Goal: Find specific page/section: Find specific page/section

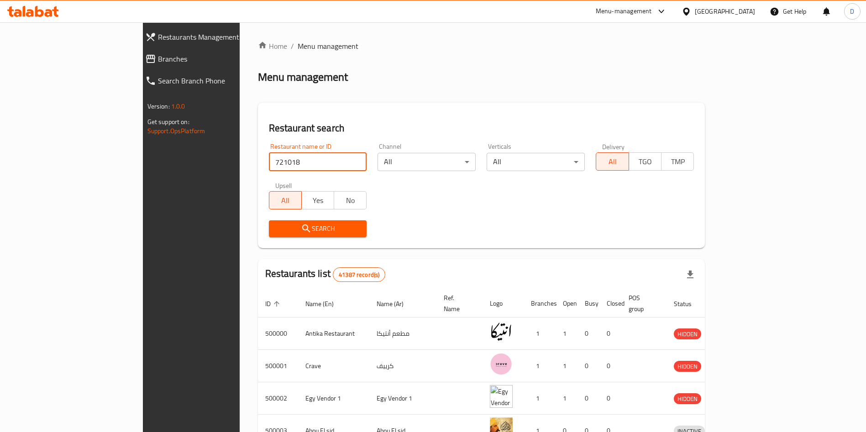
type input "721018"
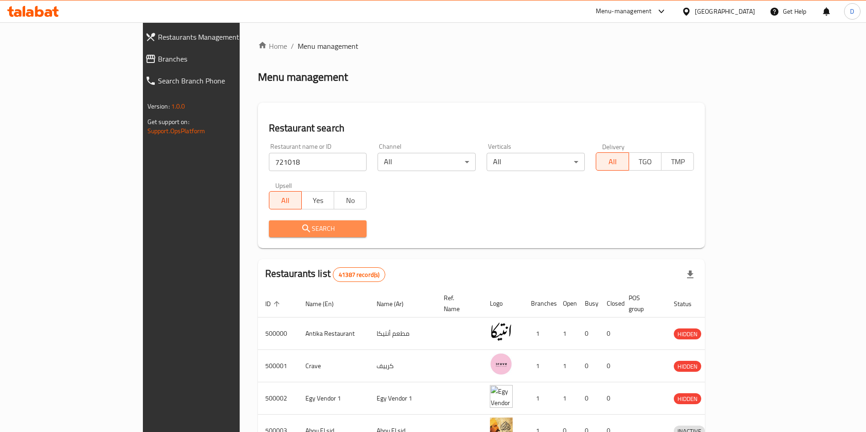
click at [300, 228] on span "Search" at bounding box center [317, 228] width 83 height 11
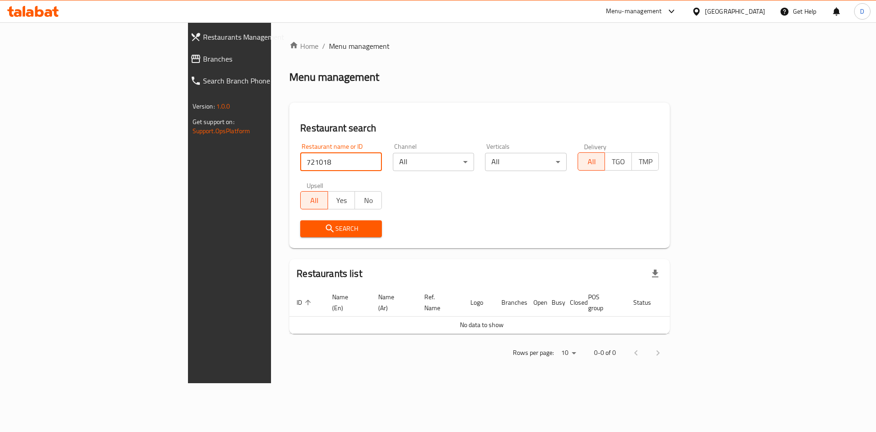
click at [300, 162] on input "721018" at bounding box center [341, 162] width 82 height 18
click at [684, 21] on div "Menu-management" at bounding box center [642, 11] width 86 height 22
click at [677, 9] on icon at bounding box center [671, 11] width 11 height 11
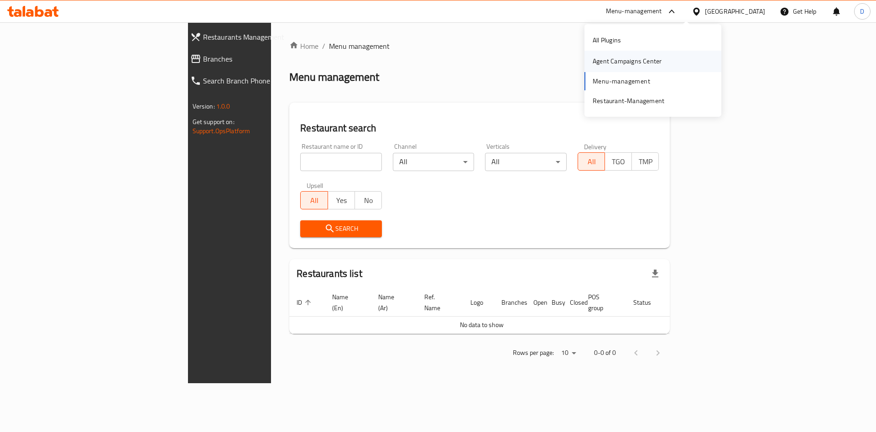
click at [645, 62] on div "Agent Campaigns Center" at bounding box center [627, 61] width 69 height 10
